Goal: Find contact information: Find contact information

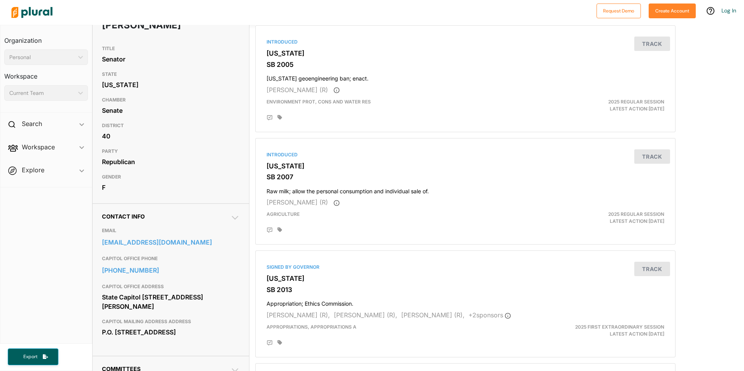
scroll to position [78, 0]
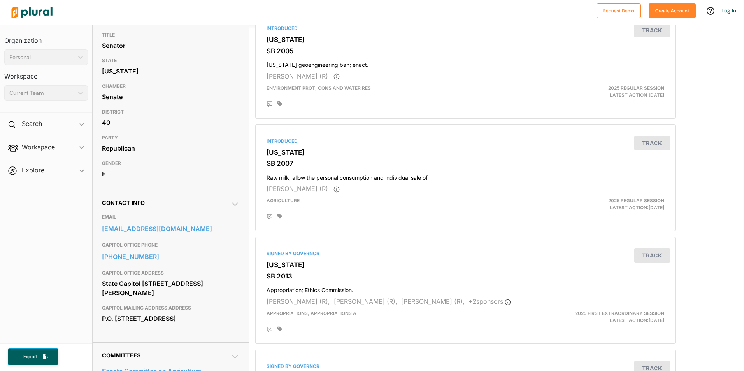
drag, startPoint x: 103, startPoint y: 316, endPoint x: 174, endPoint y: 330, distance: 72.5
click at [174, 325] on div "P.O. [STREET_ADDRESS]" at bounding box center [171, 319] width 138 height 12
copy div "P.O. [STREET_ADDRESS]"
click at [144, 262] on link "601-359-3237" at bounding box center [171, 257] width 138 height 12
drag, startPoint x: 104, startPoint y: 249, endPoint x: 151, endPoint y: 256, distance: 47.9
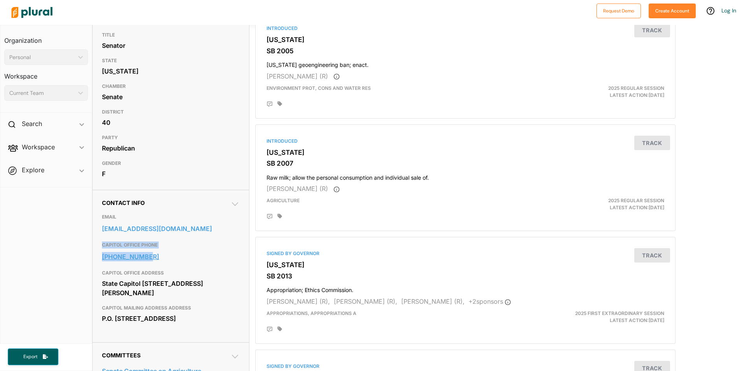
click at [151, 256] on div "CAPITOL OFFICE PHONE 601-359-3237" at bounding box center [171, 252] width 138 height 28
copy div "CAPITOL OFFICE PHONE 601-359-3237"
drag, startPoint x: 102, startPoint y: 218, endPoint x: 173, endPoint y: 225, distance: 70.8
click at [173, 225] on div "EMAIL ahill@senate.ms.gov" at bounding box center [171, 224] width 138 height 28
copy div "EMAIL ahill@senate.ms.gov"
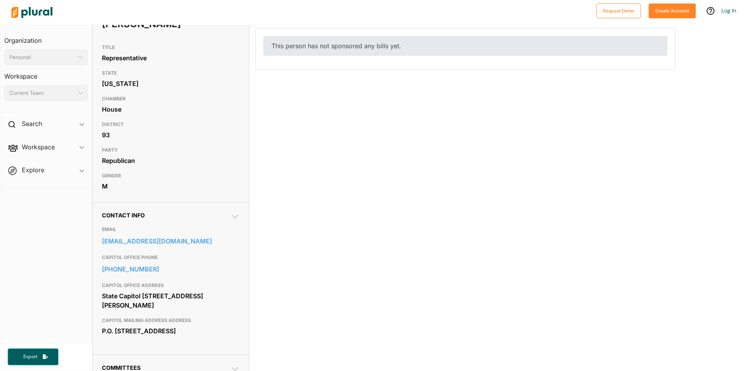
scroll to position [78, 0]
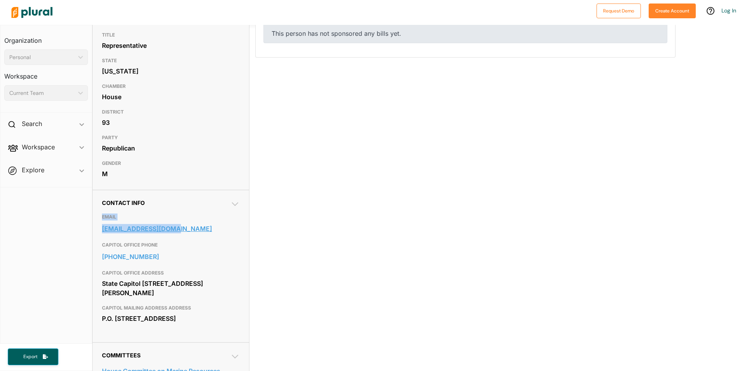
drag, startPoint x: 103, startPoint y: 216, endPoint x: 174, endPoint y: 224, distance: 71.7
click at [174, 224] on div "EMAIL [EMAIL_ADDRESS][DOMAIN_NAME]" at bounding box center [171, 224] width 138 height 28
copy div "EMAIL [EMAIL_ADDRESS][DOMAIN_NAME]"
